Goal: Task Accomplishment & Management: Manage account settings

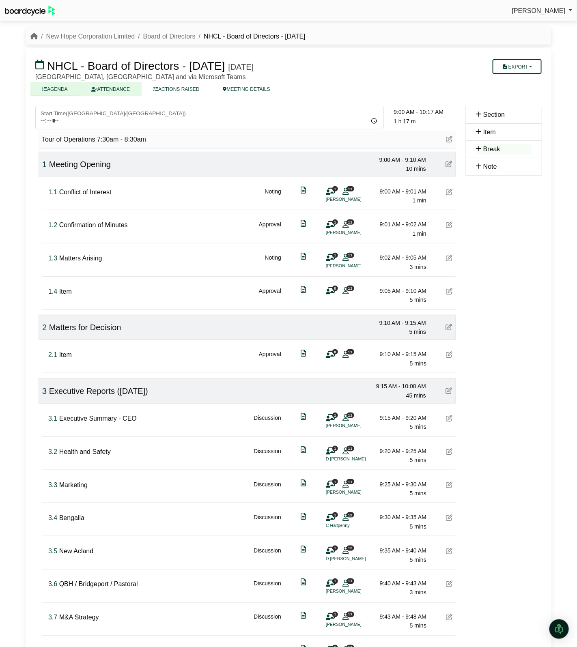
click at [114, 91] on link "ATTENDANCE" at bounding box center [111, 89] width 62 height 14
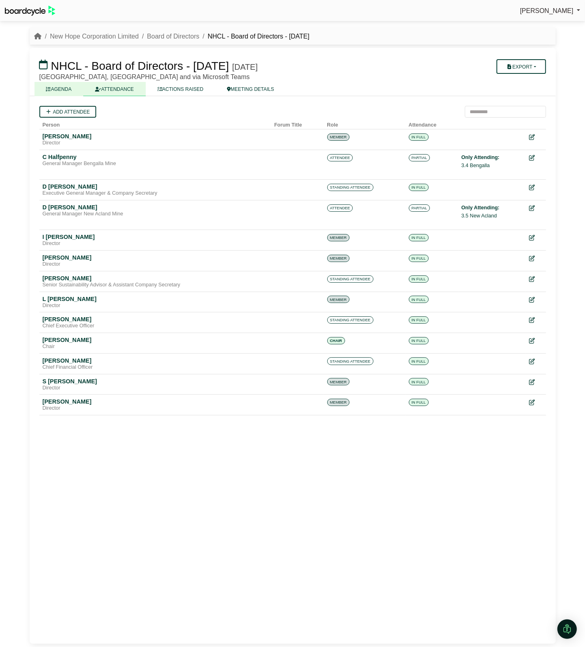
click at [53, 88] on link "AGENDA" at bounding box center [58, 89] width 49 height 14
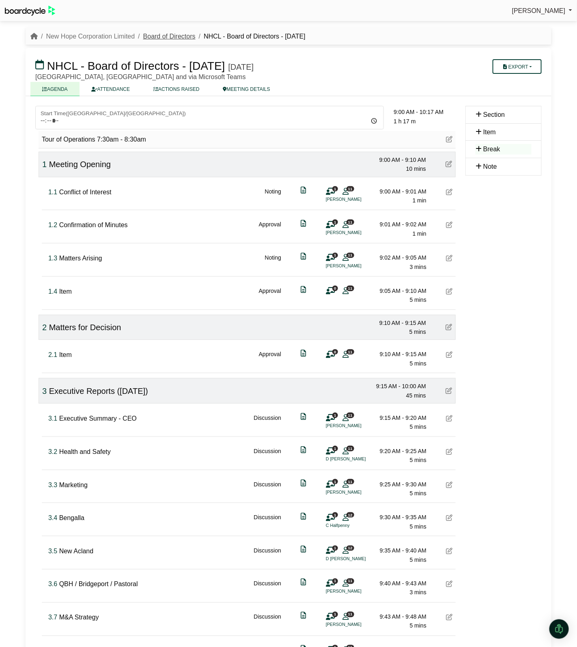
click at [178, 33] on link "Board of Directors" at bounding box center [169, 36] width 52 height 7
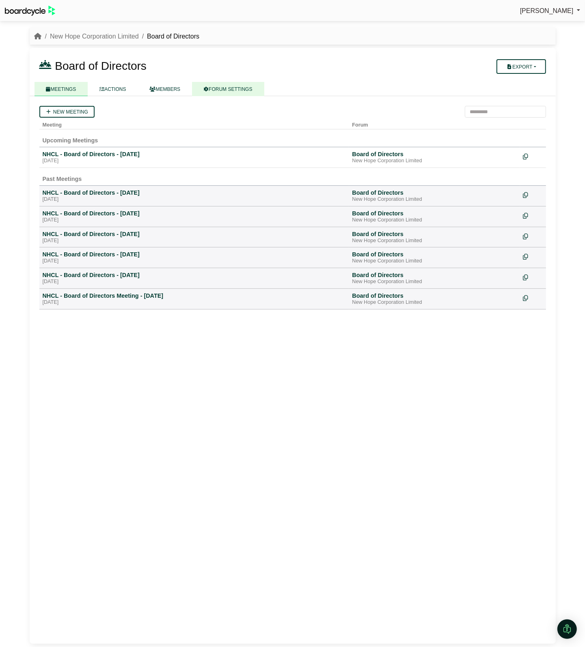
click at [222, 88] on link "FORUM SETTINGS" at bounding box center [228, 89] width 72 height 14
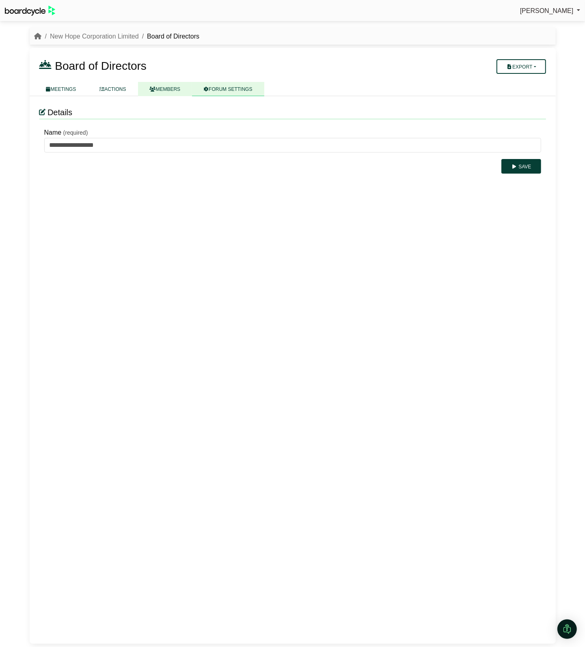
drag, startPoint x: 164, startPoint y: 86, endPoint x: 139, endPoint y: 86, distance: 24.3
click at [163, 86] on link "MEMBERS" at bounding box center [165, 89] width 54 height 14
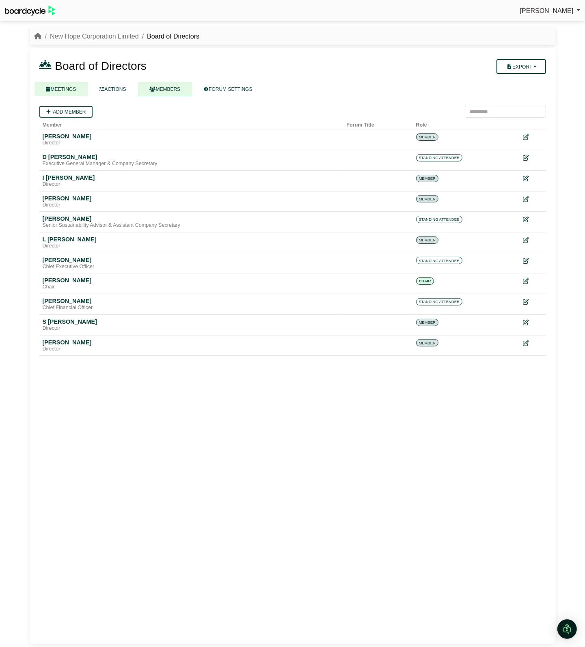
click at [75, 87] on link "MEETINGS" at bounding box center [61, 89] width 54 height 14
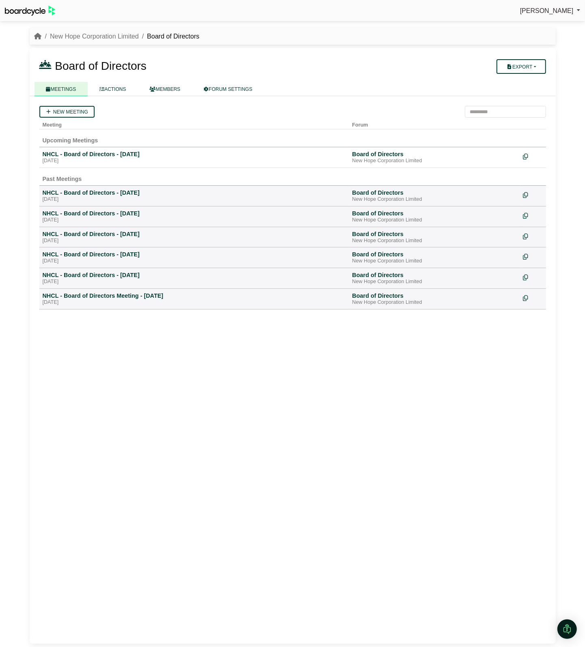
click at [222, 510] on div "New meeting Meeting Forum Upcoming Meetings NHCL - Board of Directors - [DATE],…" at bounding box center [293, 370] width 526 height 548
click at [101, 35] on link "New Hope Corporation Limited" at bounding box center [94, 36] width 89 height 7
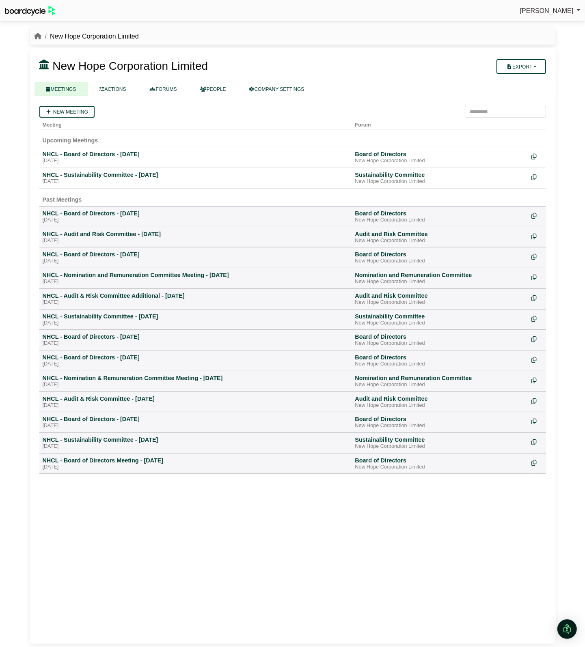
click at [272, 80] on div at bounding box center [250, 77] width 422 height 6
click at [271, 82] on link "COMPANY SETTINGS" at bounding box center [277, 89] width 78 height 14
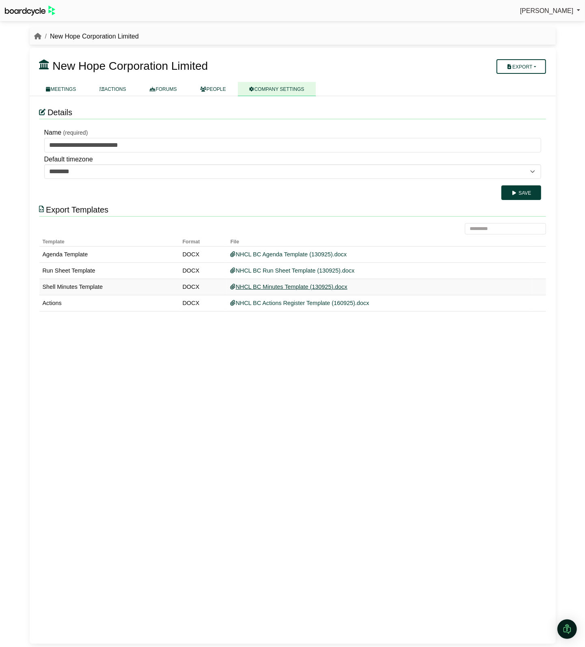
click at [284, 286] on link "NHCL BC Minutes Template (130925).docx" at bounding box center [288, 287] width 117 height 6
click at [180, 406] on div "**********" at bounding box center [293, 370] width 526 height 548
click at [63, 89] on link "MEETINGS" at bounding box center [61, 89] width 54 height 14
